Goal: Task Accomplishment & Management: Manage account settings

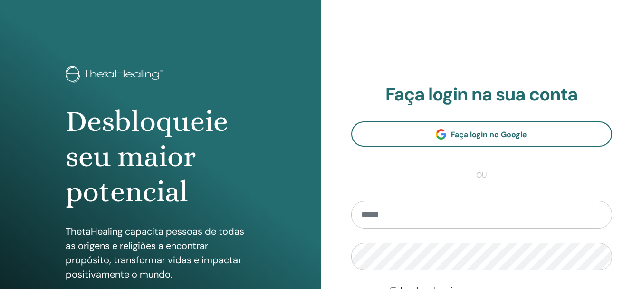
click at [391, 215] on input "email" at bounding box center [481, 215] width 261 height 28
type input "**********"
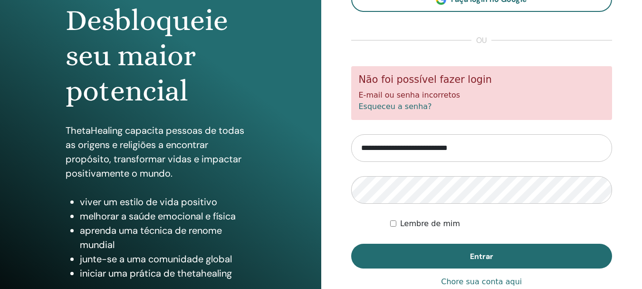
scroll to position [143, 0]
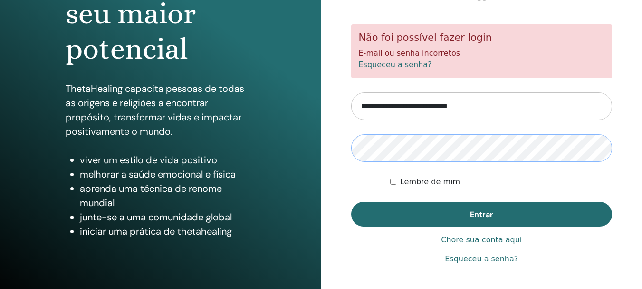
click at [351, 202] on button "Entrar" at bounding box center [481, 214] width 261 height 25
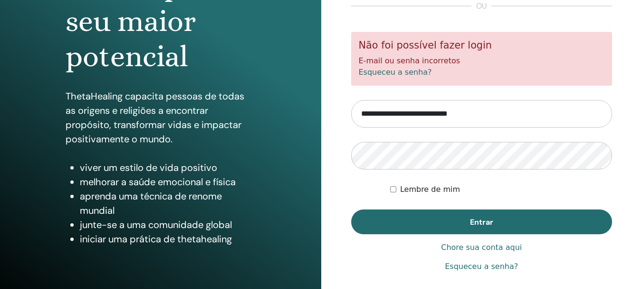
scroll to position [143, 0]
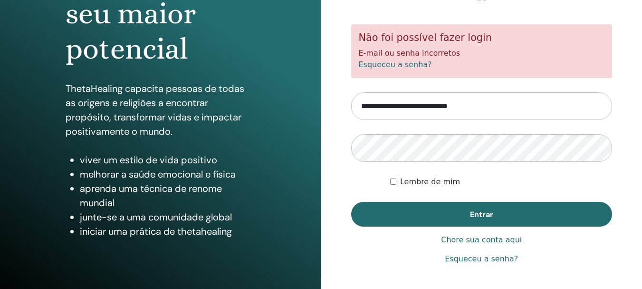
click at [487, 257] on font "Esqueceu a senha?" at bounding box center [481, 258] width 73 height 9
click at [351, 202] on button "Entrar" at bounding box center [481, 214] width 261 height 25
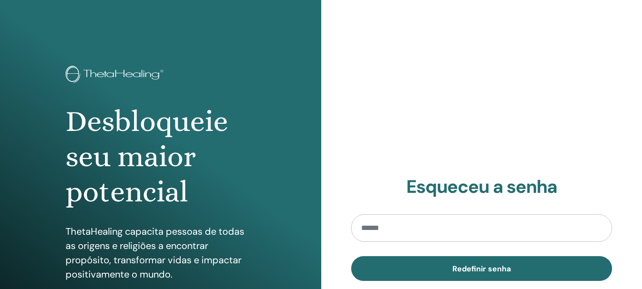
click at [384, 226] on input "email" at bounding box center [481, 228] width 261 height 28
type input "**********"
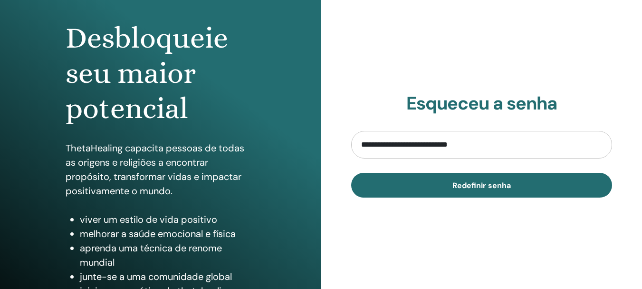
scroll to position [95, 0]
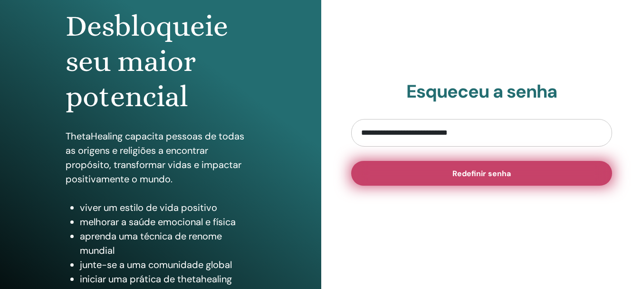
click at [473, 173] on font "Redefinir senha" at bounding box center [482, 173] width 58 height 10
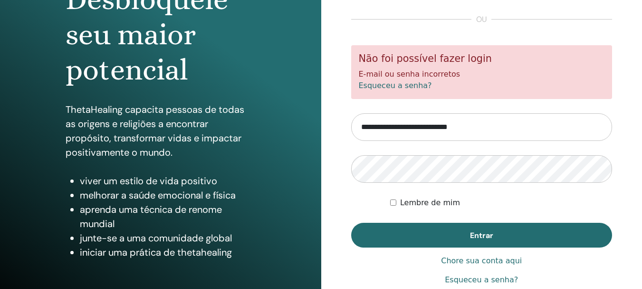
scroll to position [143, 0]
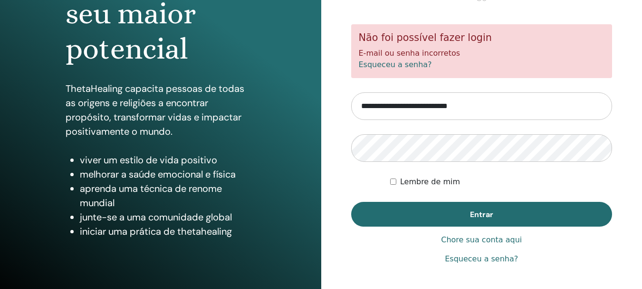
click at [470, 257] on font "Esqueceu a senha?" at bounding box center [481, 258] width 73 height 9
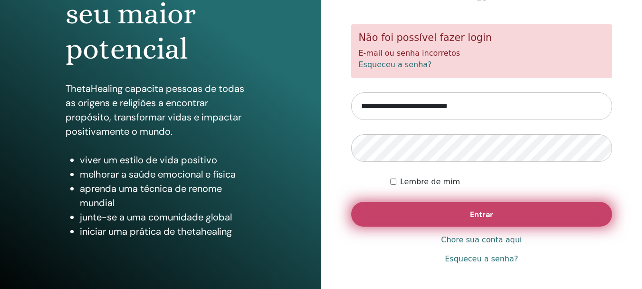
click at [476, 219] on button "Entrar" at bounding box center [481, 214] width 261 height 25
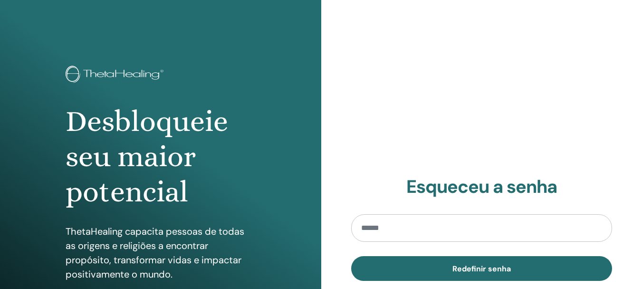
click at [425, 235] on input "email" at bounding box center [481, 228] width 261 height 28
type input "**********"
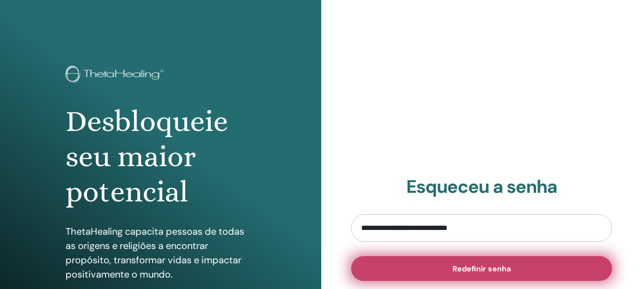
click at [472, 266] on font "Redefinir senha" at bounding box center [482, 268] width 58 height 10
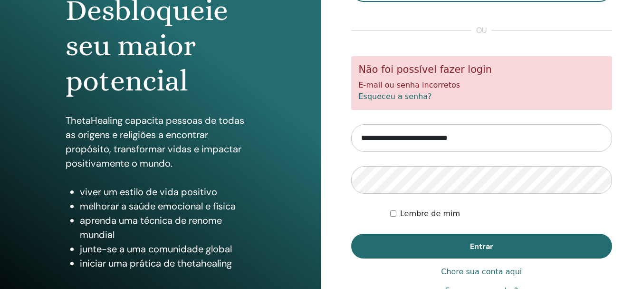
scroll to position [143, 0]
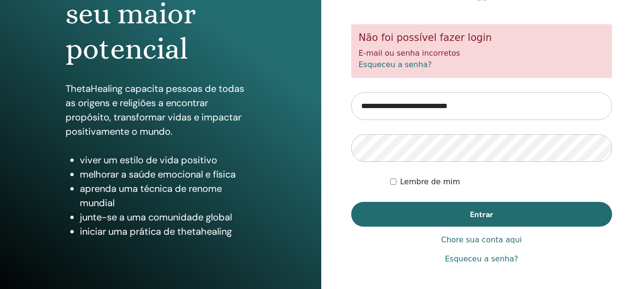
click at [381, 61] on font "Esqueceu a senha?" at bounding box center [395, 64] width 73 height 9
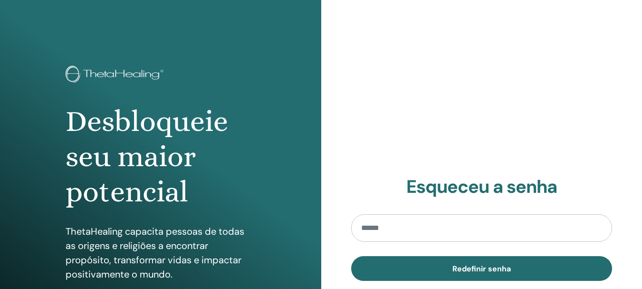
click at [398, 224] on input "email" at bounding box center [481, 228] width 261 height 28
type input "**********"
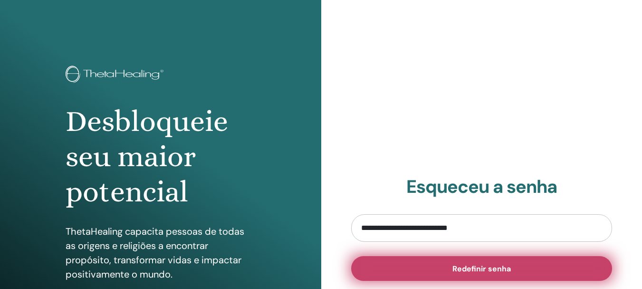
click at [464, 263] on font "Redefinir senha" at bounding box center [482, 268] width 58 height 10
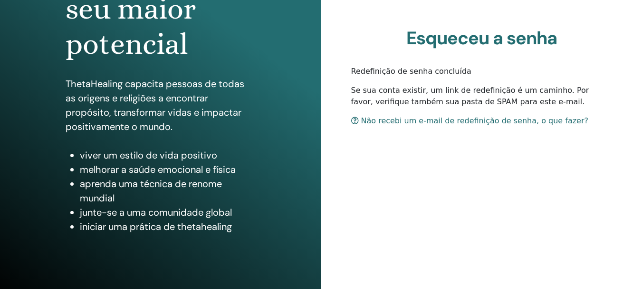
scroll to position [168, 0]
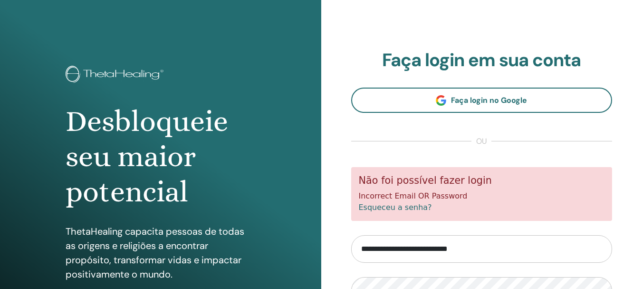
scroll to position [143, 0]
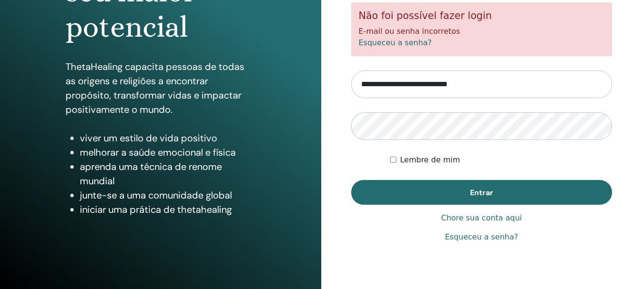
scroll to position [168, 0]
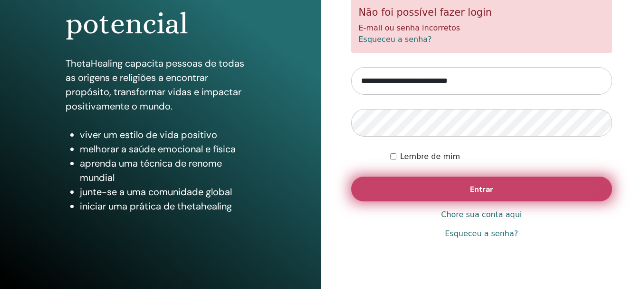
click at [480, 185] on font "Entrar" at bounding box center [481, 189] width 23 height 10
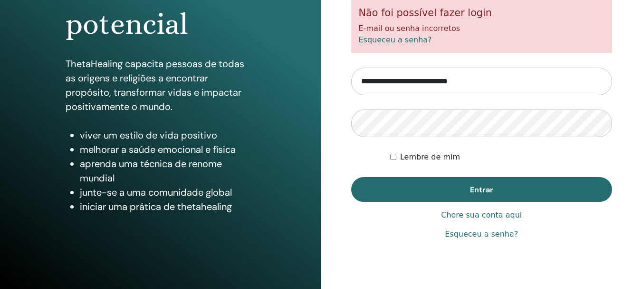
scroll to position [168, 0]
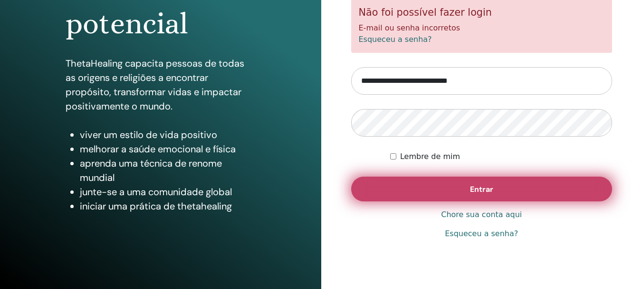
click at [478, 182] on button "Entrar" at bounding box center [481, 188] width 261 height 25
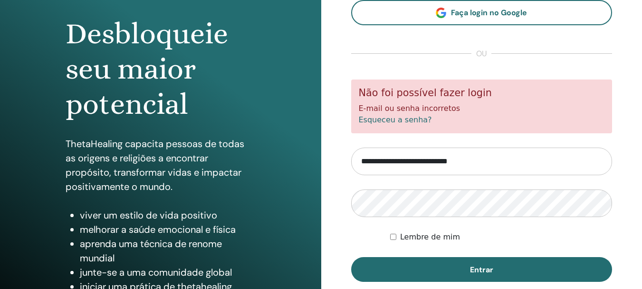
scroll to position [95, 0]
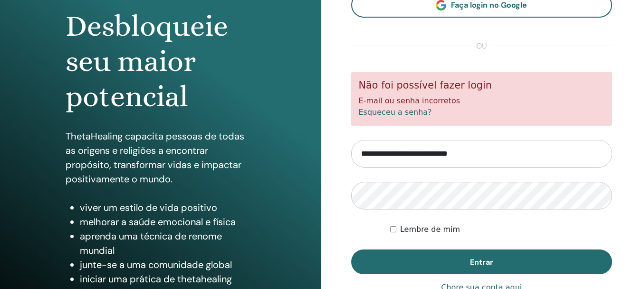
click at [394, 111] on font "Esqueceu a senha?" at bounding box center [395, 111] width 73 height 9
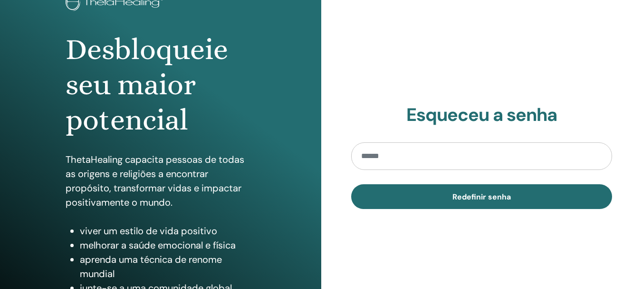
scroll to position [143, 0]
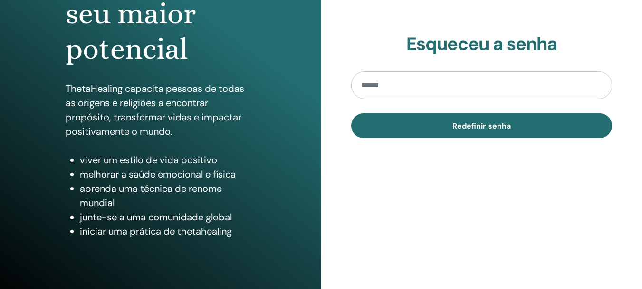
click at [392, 88] on input "email" at bounding box center [481, 85] width 261 height 28
type input "**********"
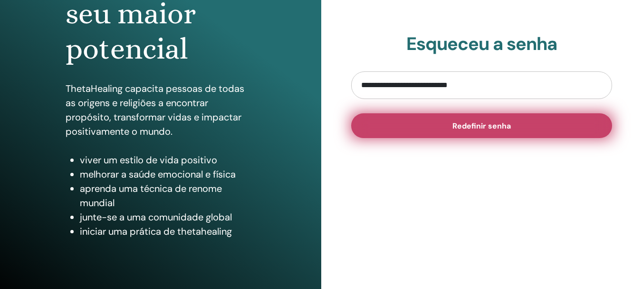
click at [475, 125] on font "Redefinir senha" at bounding box center [482, 126] width 58 height 10
